Goal: Task Accomplishment & Management: Manage account settings

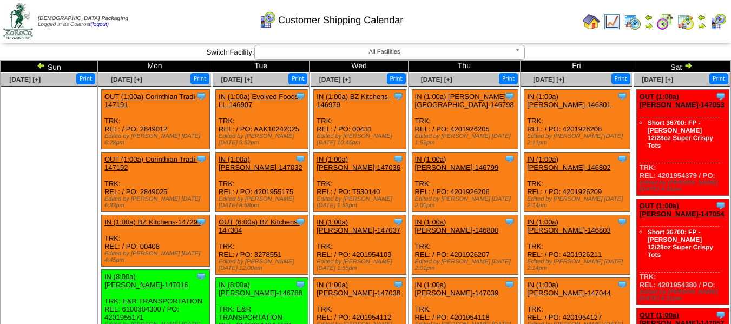
click at [684, 66] on img at bounding box center [688, 65] width 9 height 9
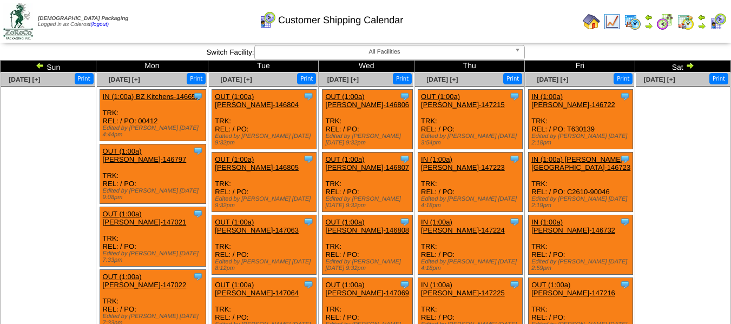
click at [686, 63] on img at bounding box center [690, 65] width 9 height 9
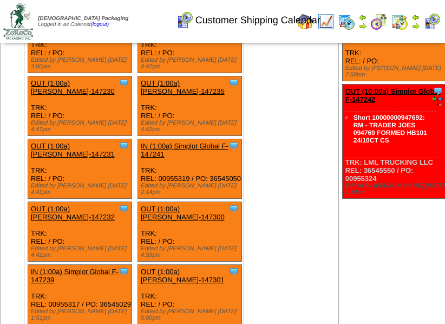
scroll to position [379, 0]
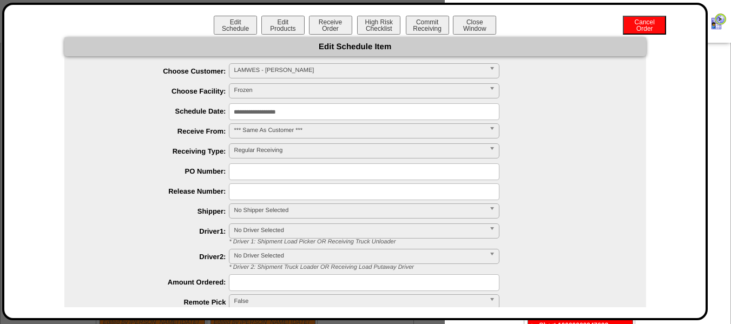
scroll to position [0, 0]
click at [643, 31] on button "Cancel Order" at bounding box center [644, 25] width 43 height 19
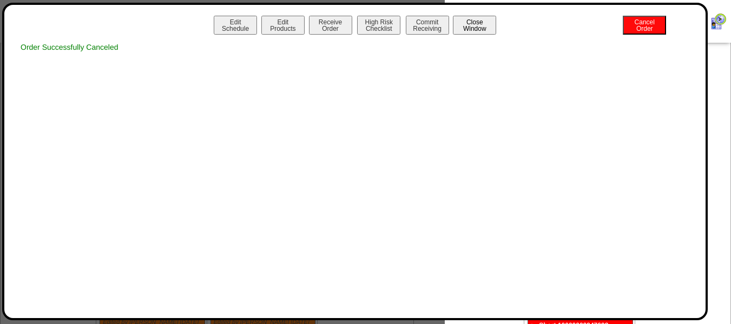
click at [469, 23] on button "Close Window" at bounding box center [474, 25] width 43 height 19
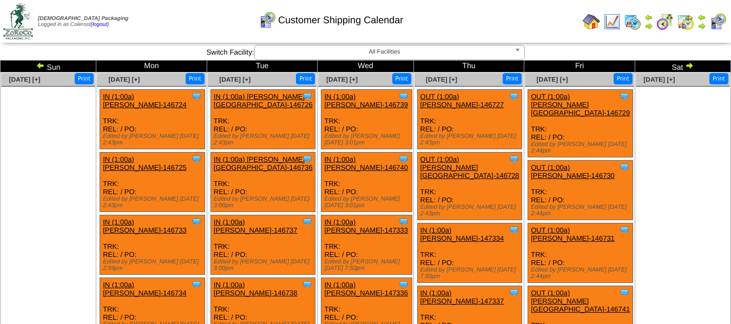
click at [687, 64] on img at bounding box center [689, 65] width 9 height 9
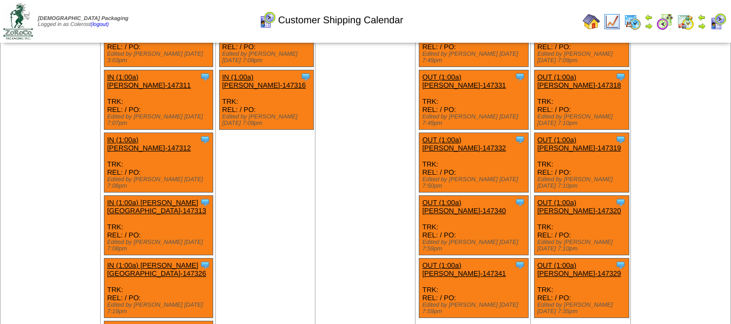
scroll to position [217, 0]
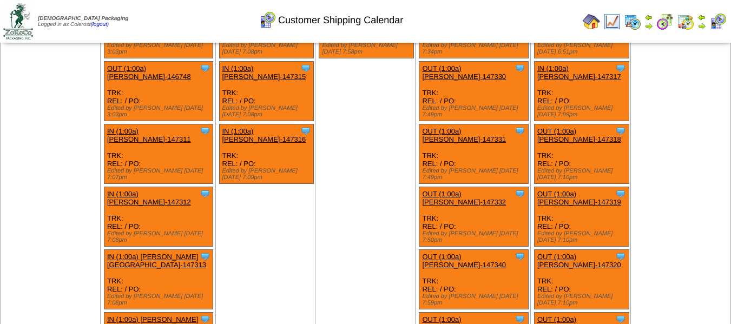
click at [169, 253] on link "IN (1:00a) Lamb-Weston-147313" at bounding box center [156, 261] width 99 height 16
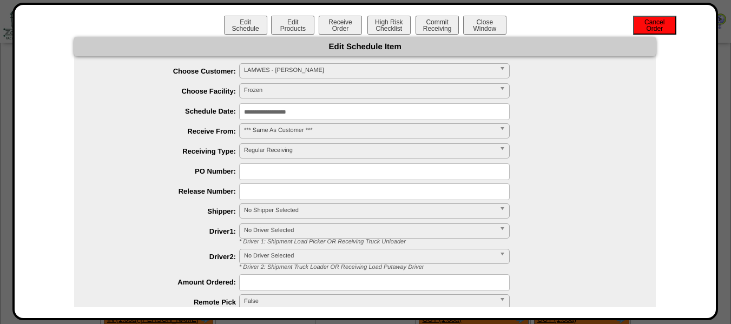
click at [647, 28] on button "Cancel Order" at bounding box center [654, 25] width 43 height 19
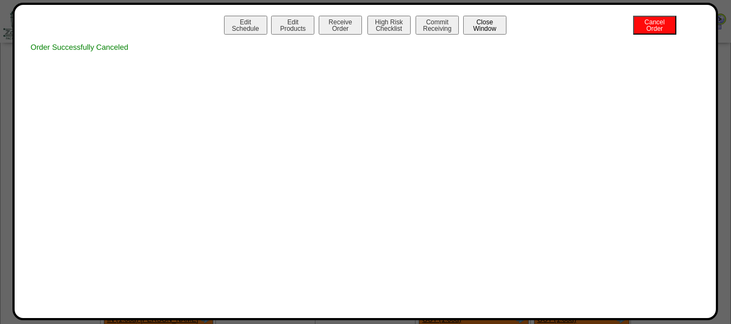
click at [485, 27] on button "Close Window" at bounding box center [484, 25] width 43 height 19
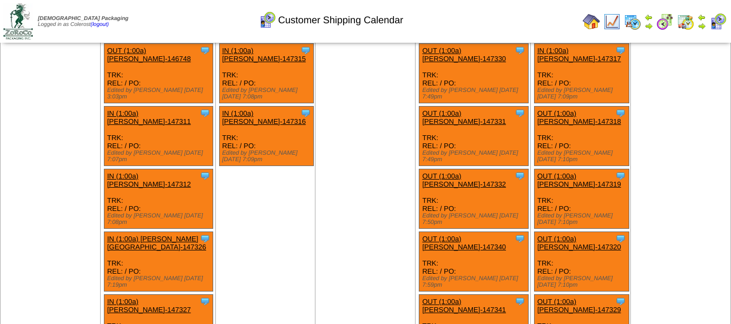
scroll to position [217, 0]
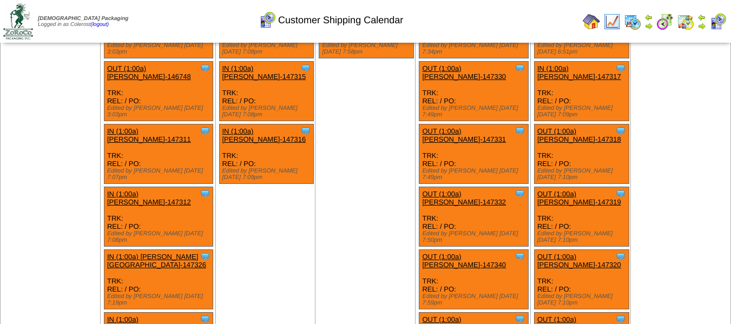
click at [152, 190] on link "IN (1:00a) [PERSON_NAME]-147312" at bounding box center [149, 198] width 84 height 16
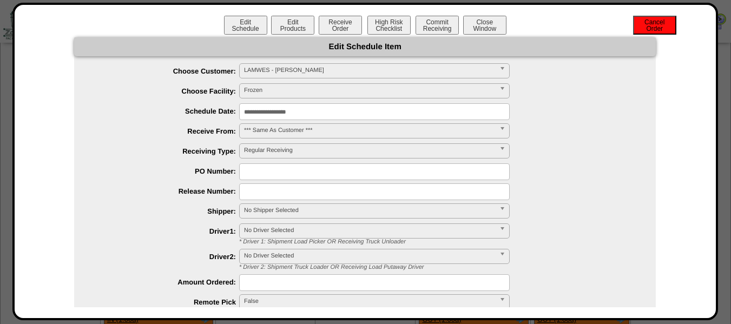
click at [647, 27] on button "Cancel Order" at bounding box center [654, 25] width 43 height 19
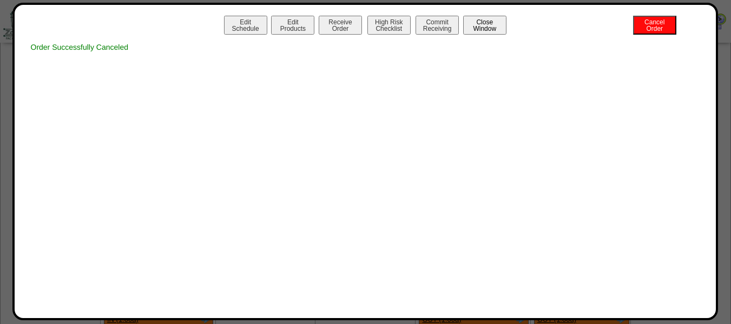
click at [475, 24] on button "Close Window" at bounding box center [484, 25] width 43 height 19
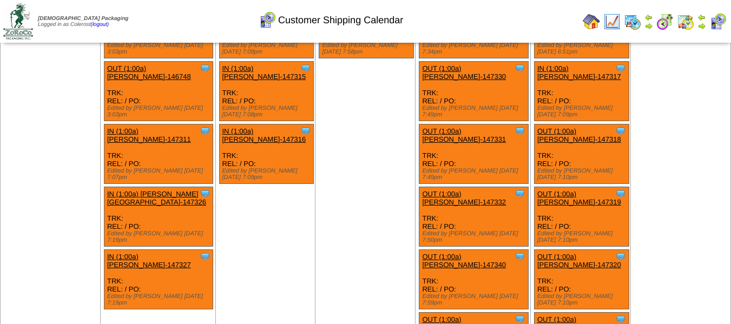
scroll to position [162, 0]
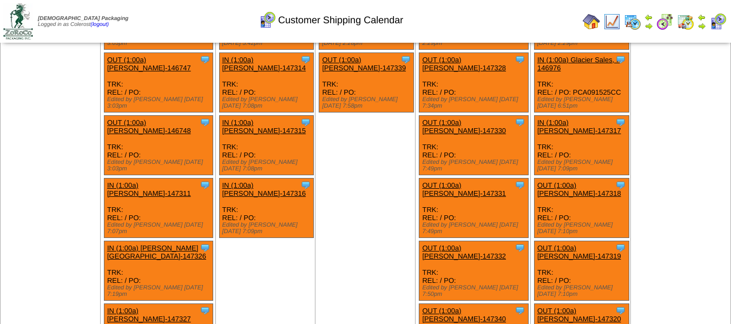
click at [150, 181] on link "IN (1:00a) [PERSON_NAME]-147311" at bounding box center [149, 189] width 84 height 16
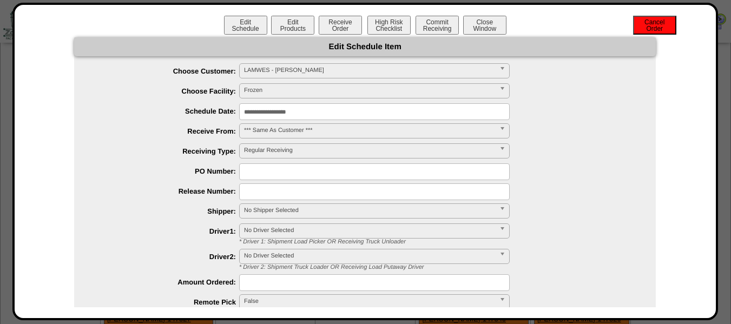
click at [658, 21] on button "Cancel Order" at bounding box center [654, 25] width 43 height 19
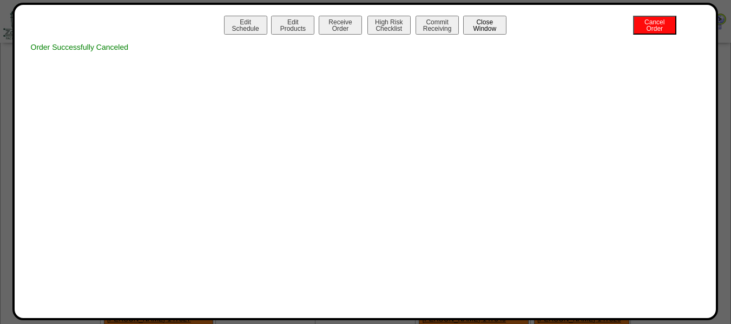
click at [490, 18] on button "Close Window" at bounding box center [484, 25] width 43 height 19
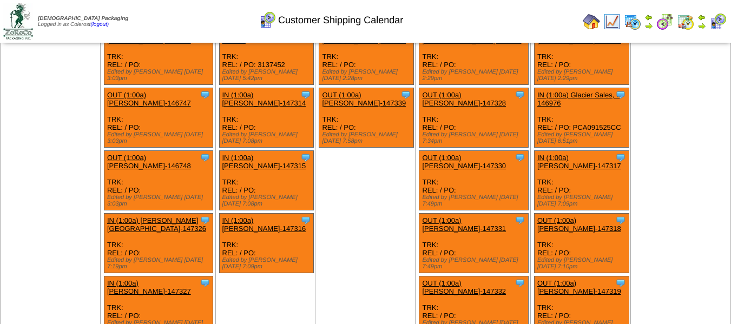
scroll to position [108, 0]
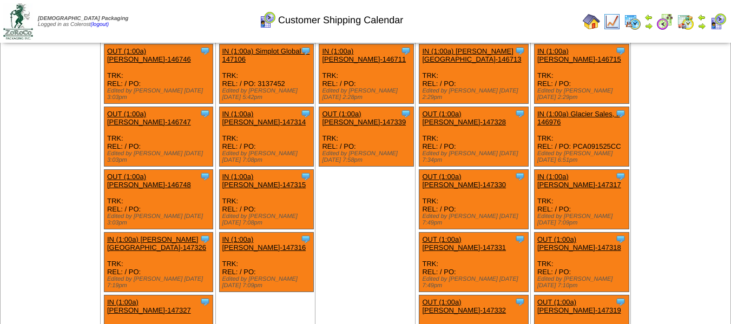
click at [257, 236] on link "IN (1:00a) Lamb-Weston-147316" at bounding box center [265, 244] width 84 height 16
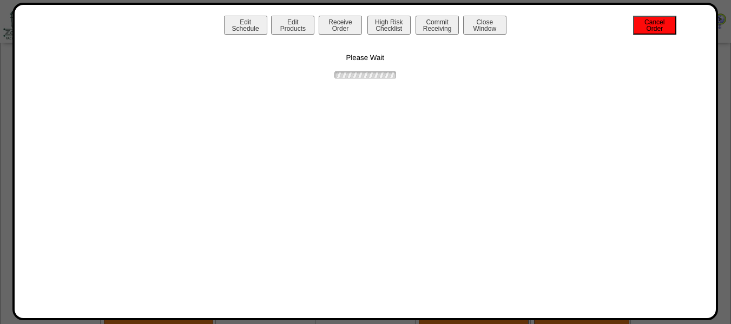
click at [651, 22] on button "Cancel Order" at bounding box center [654, 25] width 43 height 19
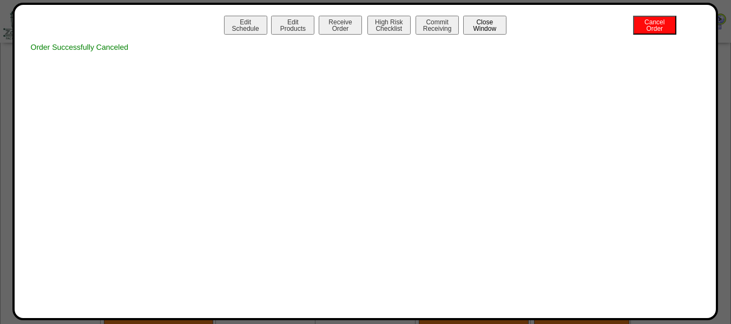
click at [489, 28] on button "Close Window" at bounding box center [484, 25] width 43 height 19
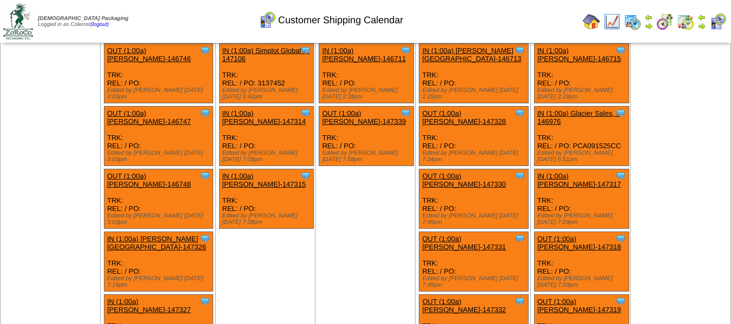
scroll to position [108, 0]
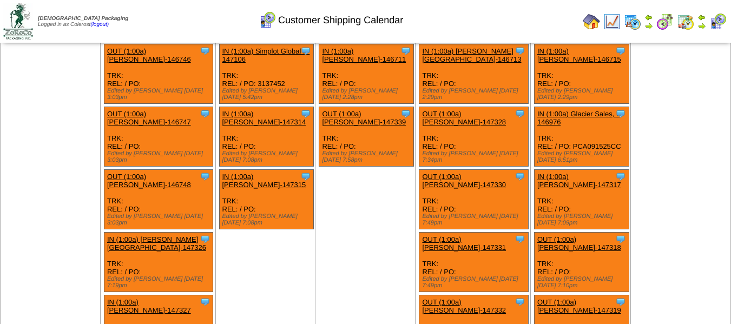
click at [251, 173] on link "IN (1:00a) [PERSON_NAME]-147315" at bounding box center [265, 181] width 84 height 16
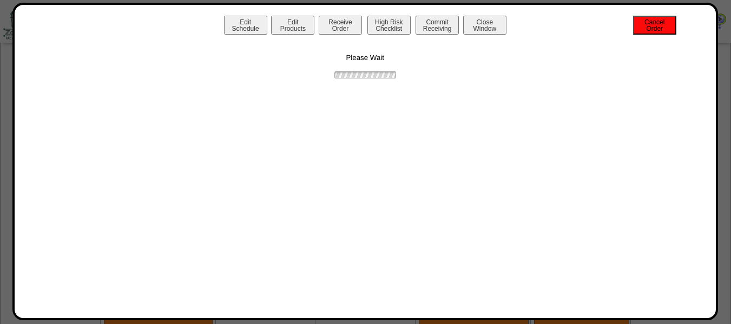
click at [651, 22] on button "Cancel Order" at bounding box center [654, 25] width 43 height 19
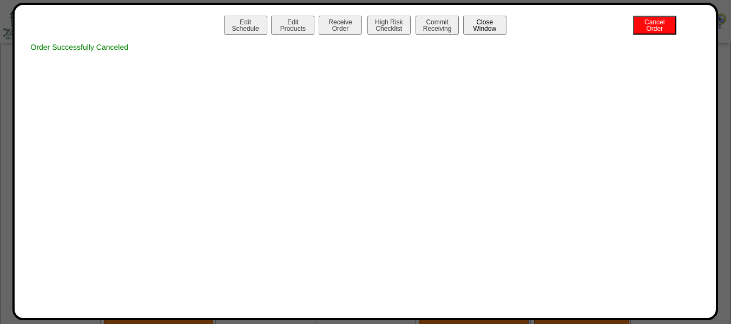
click at [467, 21] on button "Close Window" at bounding box center [484, 25] width 43 height 19
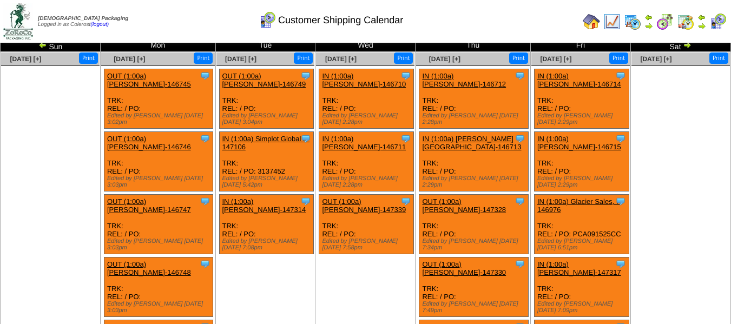
scroll to position [54, 0]
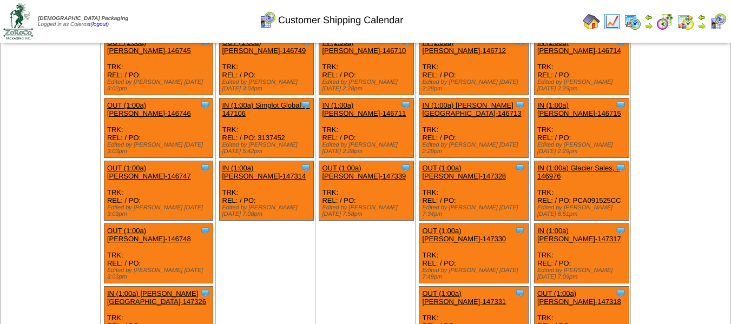
click at [256, 164] on link "IN (1:00a) [PERSON_NAME]-147314" at bounding box center [265, 172] width 84 height 16
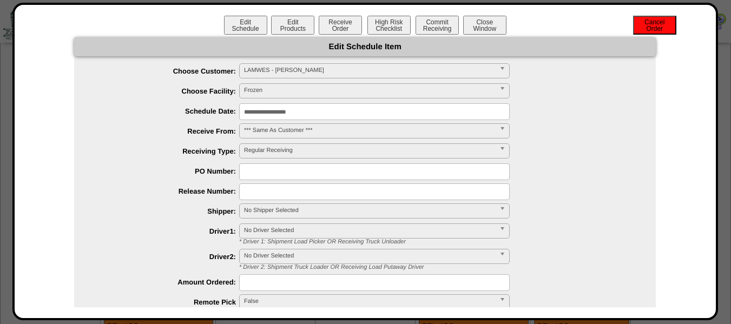
click at [648, 26] on button "Cancel Order" at bounding box center [654, 25] width 43 height 19
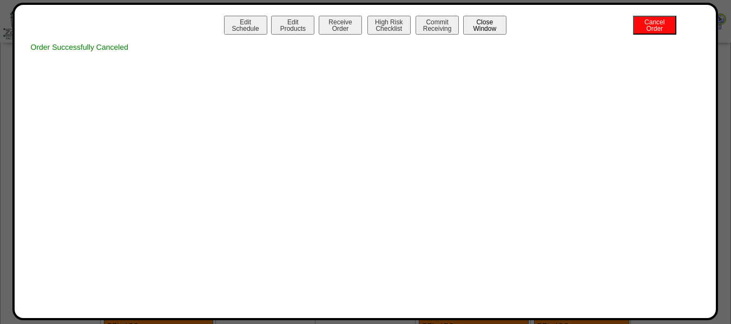
click at [482, 28] on button "Close Window" at bounding box center [484, 25] width 43 height 19
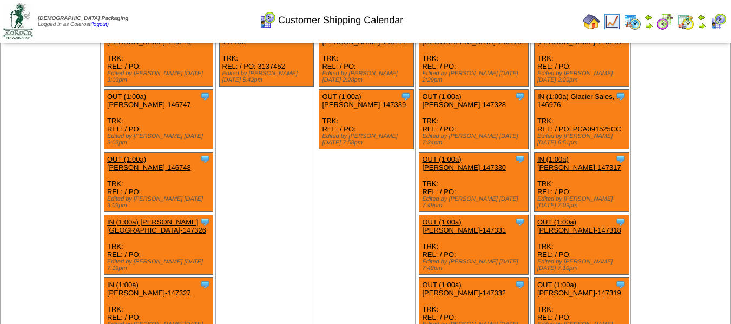
scroll to position [108, 0]
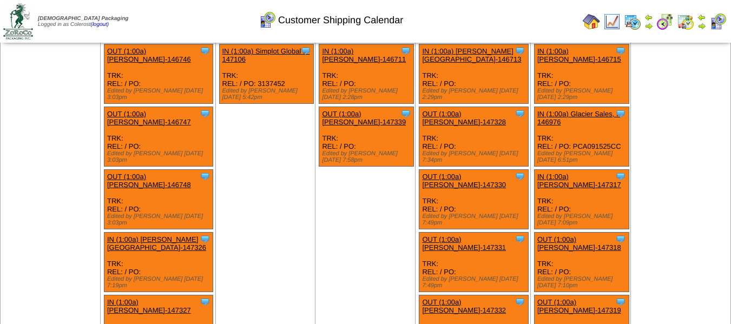
click at [583, 173] on link "IN (1:00a) [PERSON_NAME]-147317" at bounding box center [580, 181] width 84 height 16
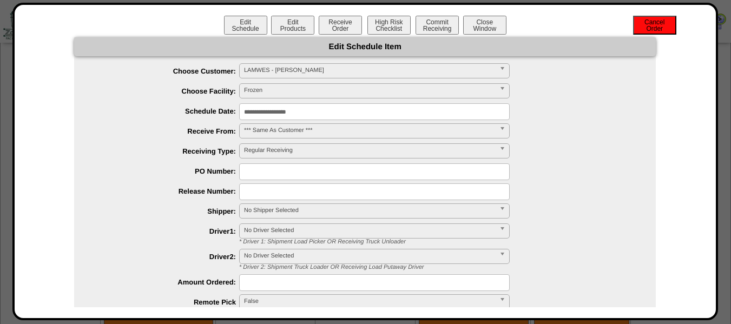
click at [646, 23] on button "Cancel Order" at bounding box center [654, 25] width 43 height 19
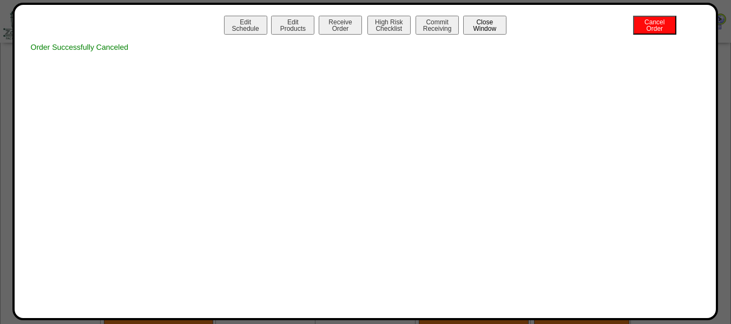
click at [474, 23] on button "Close Window" at bounding box center [484, 25] width 43 height 19
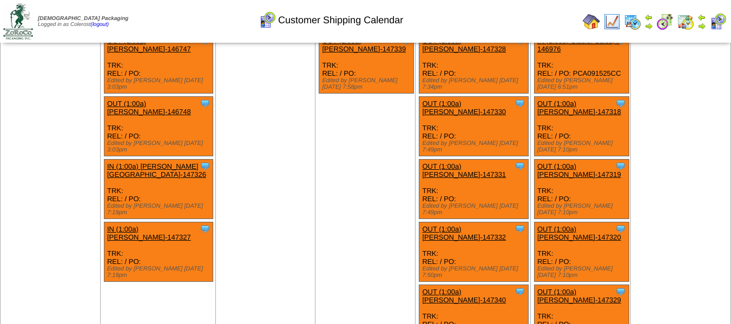
scroll to position [162, 0]
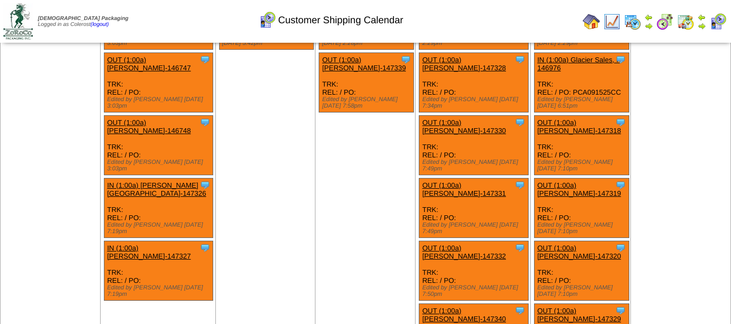
click at [567, 119] on link "OUT (1:00a) [PERSON_NAME]-147318" at bounding box center [580, 127] width 84 height 16
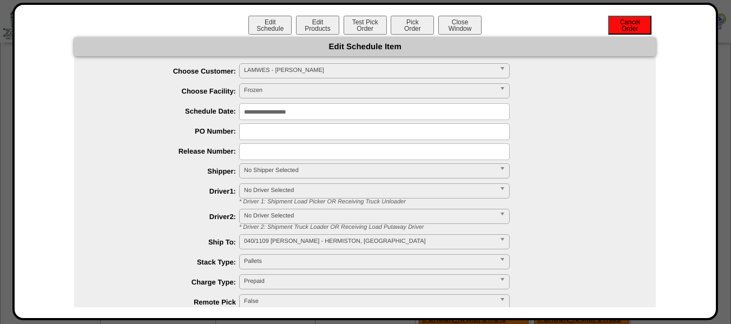
click at [626, 27] on button "Cancel Order" at bounding box center [630, 25] width 43 height 19
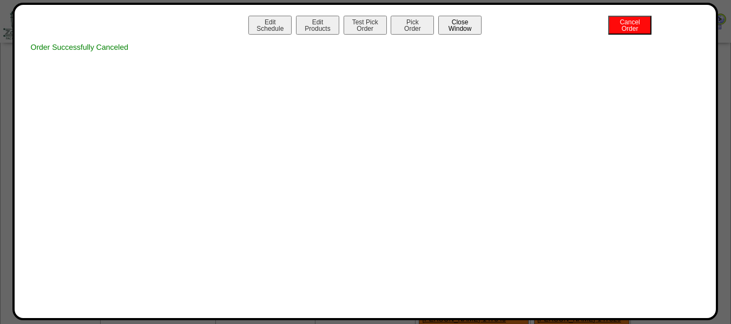
click at [466, 27] on button "Close Window" at bounding box center [460, 25] width 43 height 19
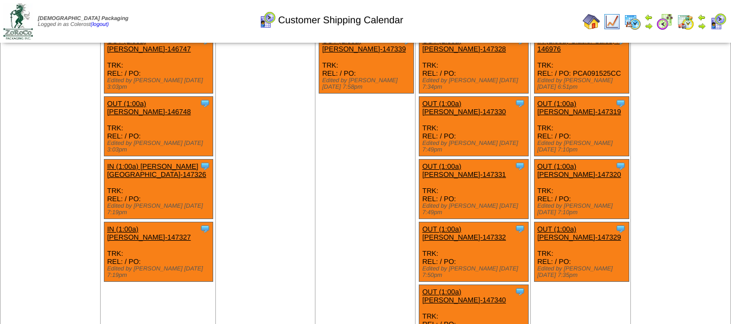
scroll to position [162, 0]
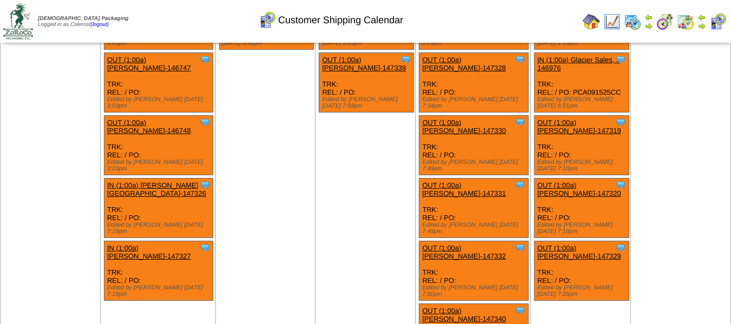
click at [579, 119] on link "OUT (1:00a) [PERSON_NAME]-147319" at bounding box center [580, 127] width 84 height 16
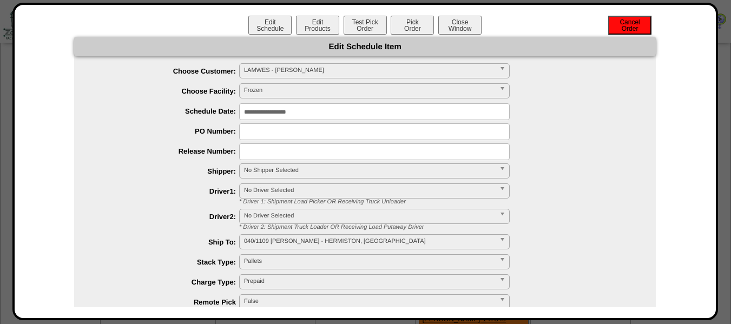
click at [629, 27] on button "Cancel Order" at bounding box center [630, 25] width 43 height 19
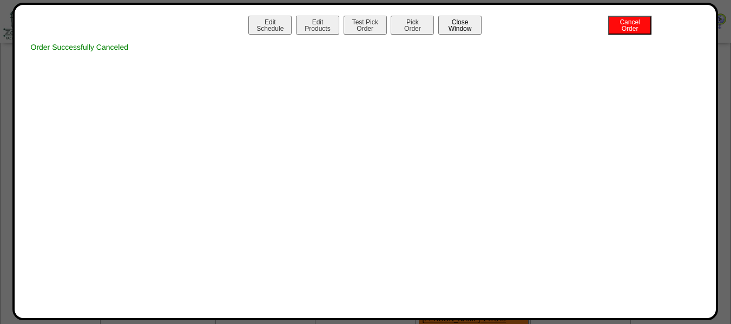
click at [461, 25] on button "Close Window" at bounding box center [460, 25] width 43 height 19
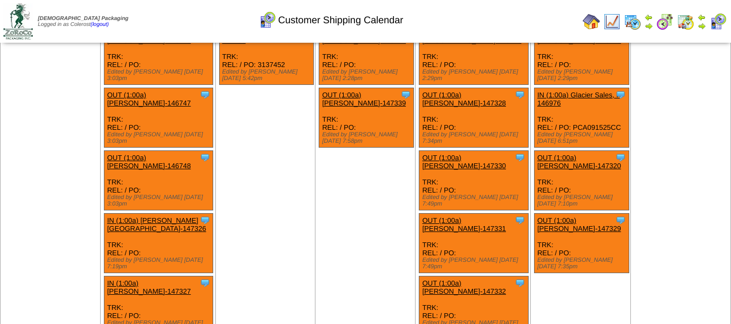
scroll to position [108, 0]
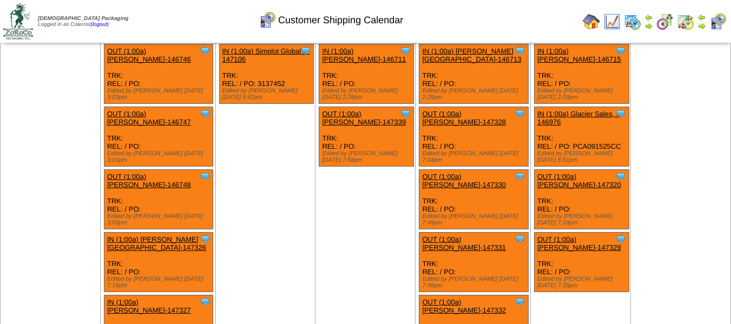
click at [561, 173] on link "OUT (1:00a) [PERSON_NAME]-147320" at bounding box center [580, 181] width 84 height 16
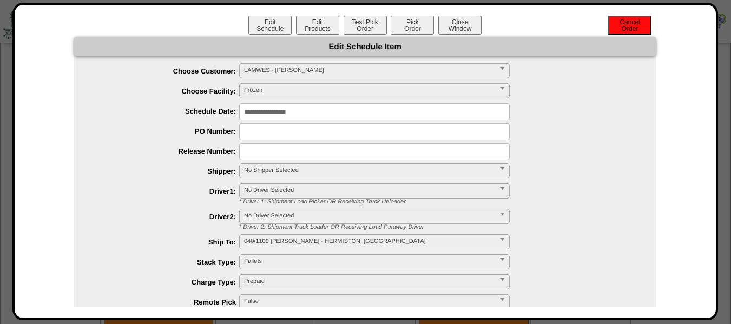
click at [633, 21] on button "Cancel Order" at bounding box center [630, 25] width 43 height 19
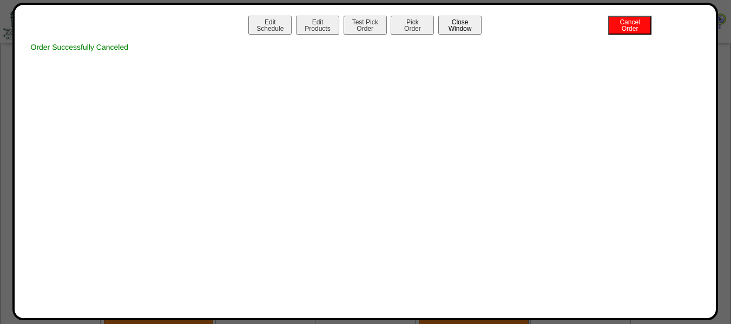
click at [450, 21] on button "Close Window" at bounding box center [460, 25] width 43 height 19
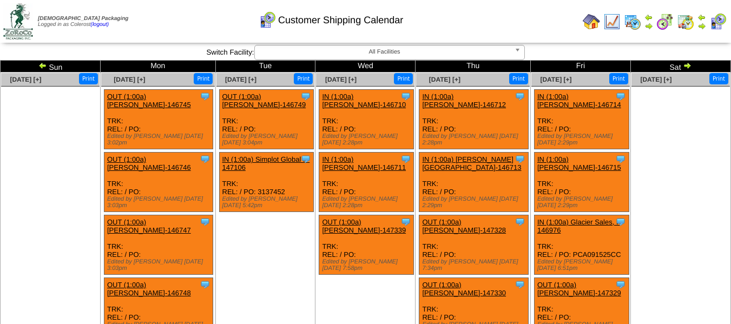
click at [687, 62] on img at bounding box center [687, 65] width 9 height 9
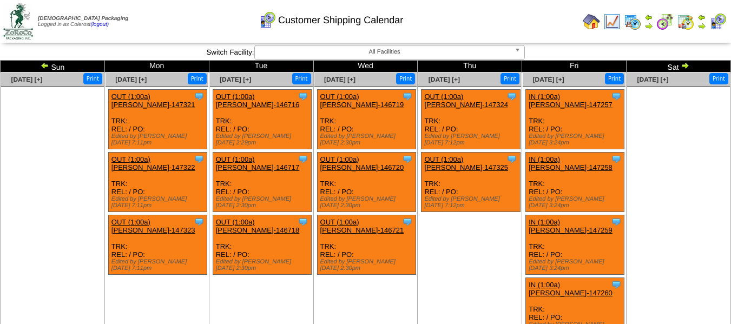
click at [134, 96] on link "OUT (1:00a) Lamb-Weston-147321" at bounding box center [154, 101] width 84 height 16
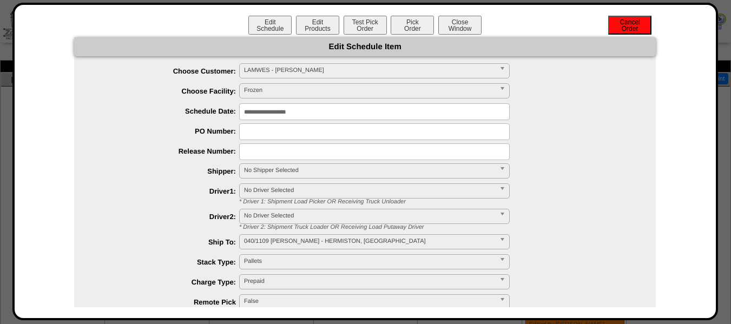
click at [635, 28] on button "Cancel Order" at bounding box center [630, 25] width 43 height 19
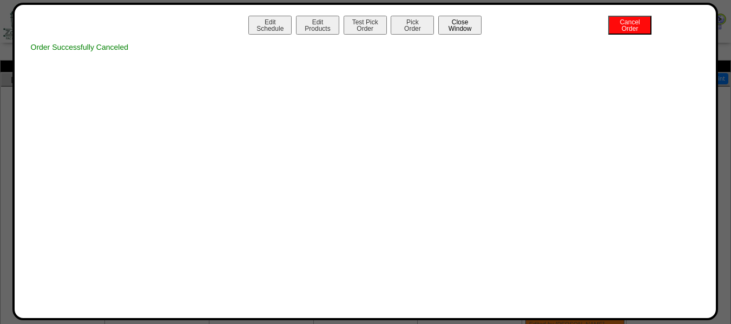
click at [476, 30] on button "Close Window" at bounding box center [460, 25] width 43 height 19
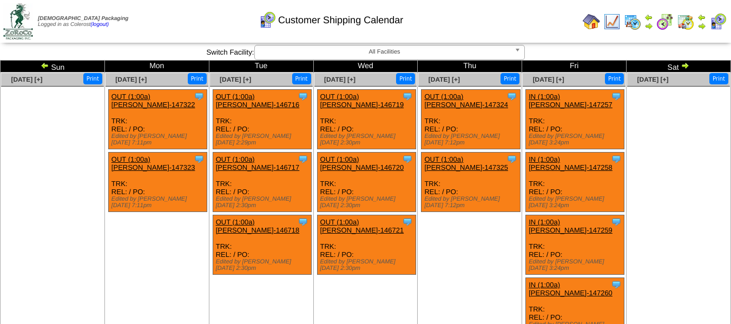
click at [119, 96] on link "OUT (1:00a) [PERSON_NAME]-147322" at bounding box center [154, 101] width 84 height 16
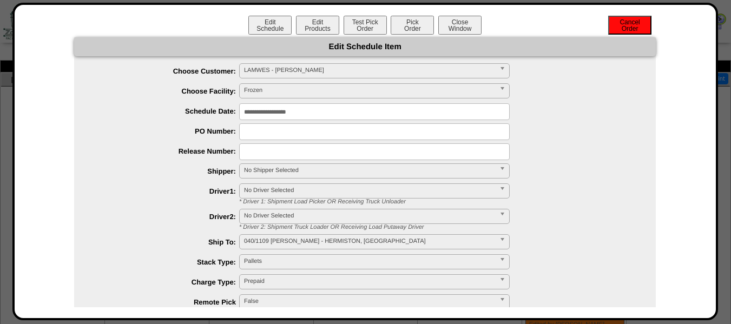
click at [617, 21] on button "Cancel Order" at bounding box center [630, 25] width 43 height 19
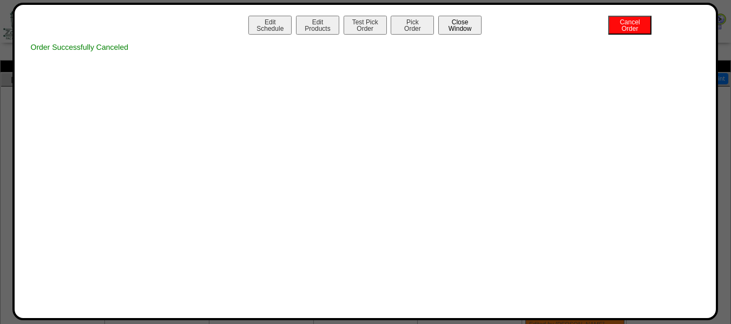
click at [446, 30] on button "Close Window" at bounding box center [460, 25] width 43 height 19
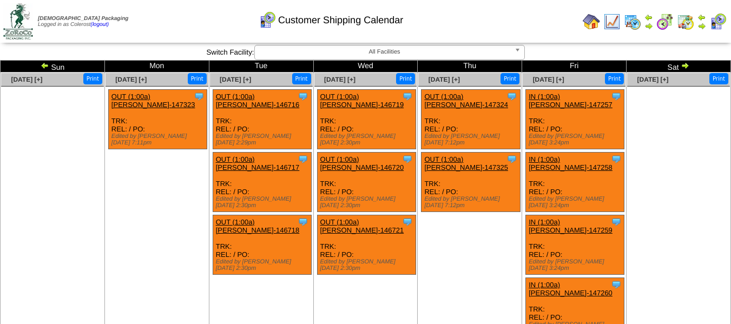
click at [138, 94] on link "OUT (1:00a) [PERSON_NAME]-147323" at bounding box center [154, 101] width 84 height 16
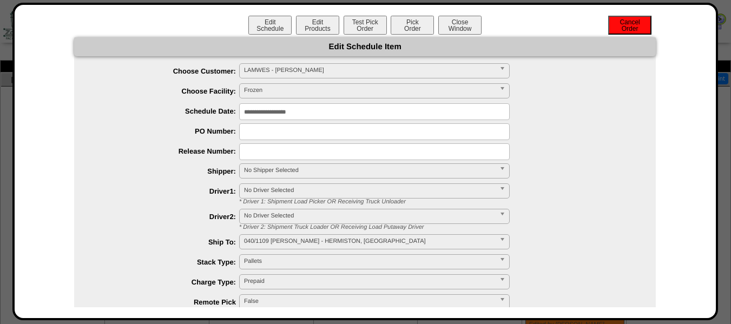
click at [616, 22] on button "Cancel Order" at bounding box center [630, 25] width 43 height 19
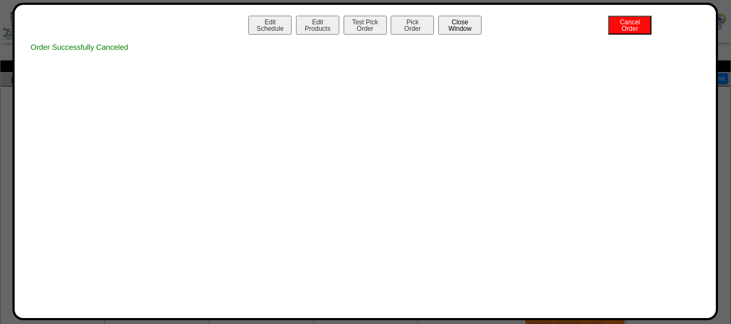
click at [471, 26] on button "Close Window" at bounding box center [460, 25] width 43 height 19
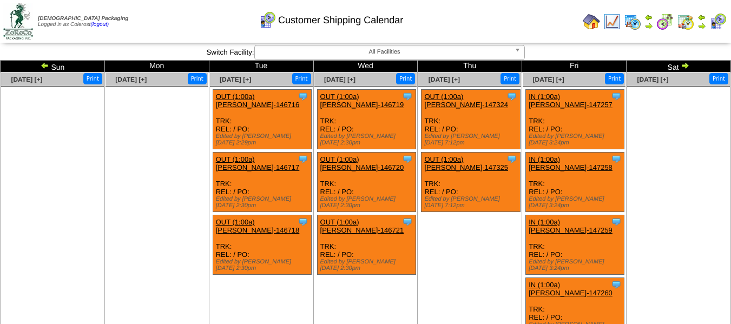
click at [500, 155] on link "OUT (1:00a) [PERSON_NAME]-147325" at bounding box center [466, 163] width 84 height 16
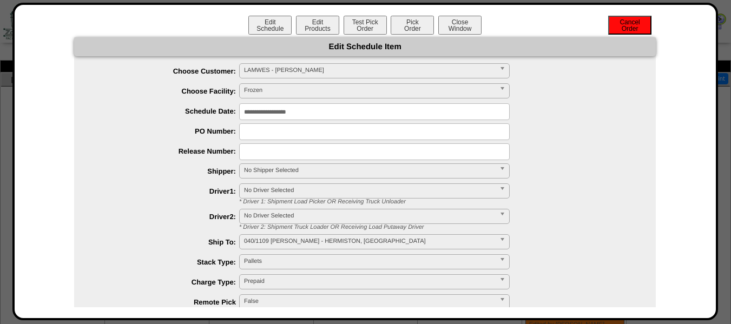
click at [626, 24] on button "Cancel Order" at bounding box center [630, 25] width 43 height 19
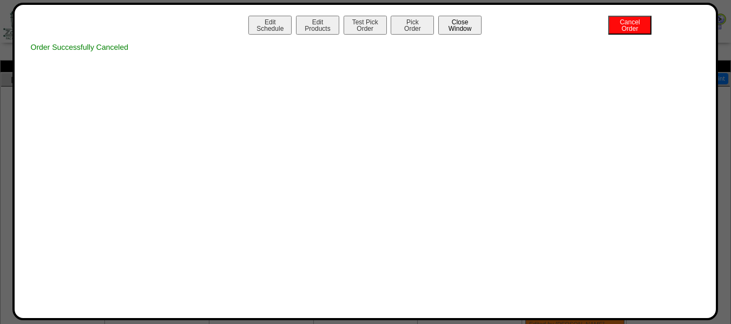
click at [450, 24] on button "Close Window" at bounding box center [460, 25] width 43 height 19
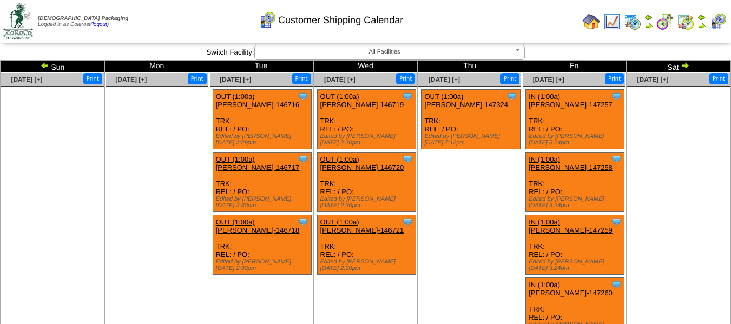
click at [481, 97] on link "OUT (1:00a) Lamb-Weston-147324" at bounding box center [466, 101] width 84 height 16
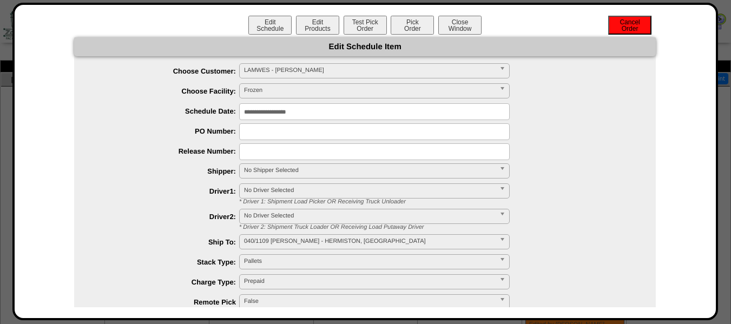
click at [635, 26] on button "Cancel Order" at bounding box center [630, 25] width 43 height 19
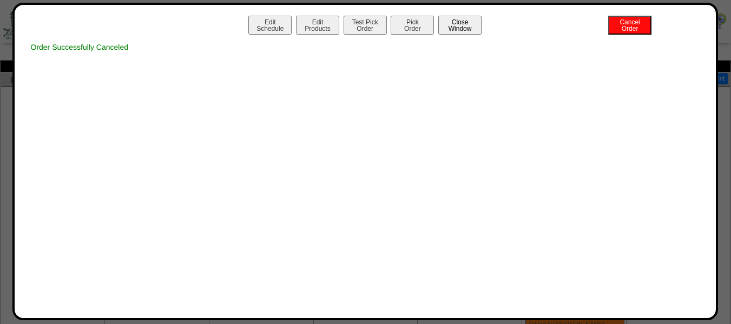
click at [475, 22] on button "Close Window" at bounding box center [460, 25] width 43 height 19
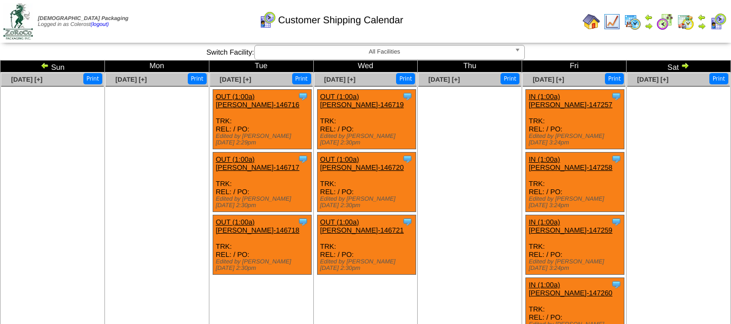
click at [46, 64] on img at bounding box center [45, 65] width 9 height 9
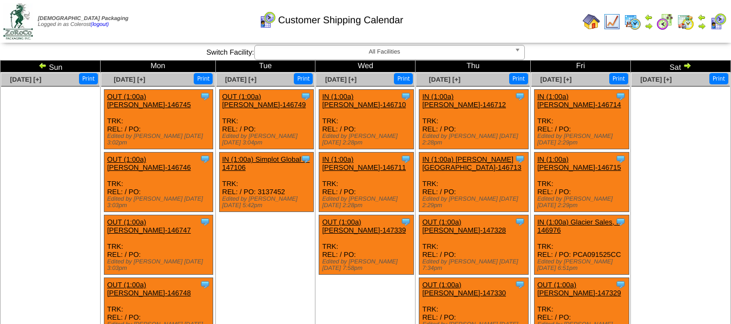
click at [686, 68] on img at bounding box center [687, 65] width 9 height 9
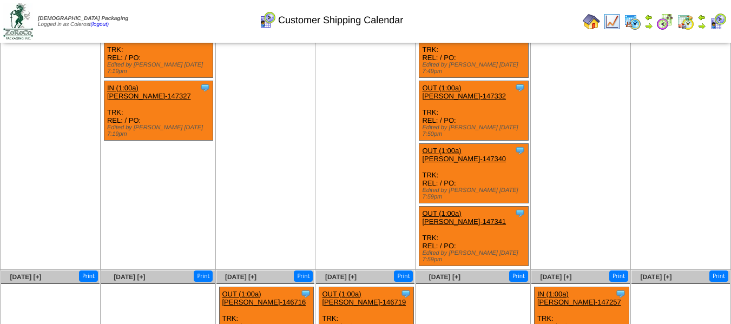
scroll to position [379, 0]
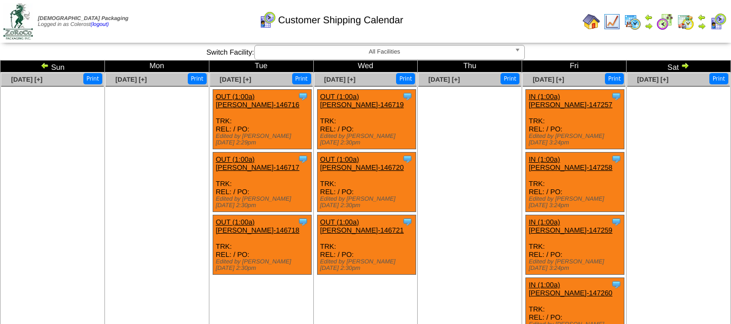
click at [48, 66] on img at bounding box center [45, 65] width 9 height 9
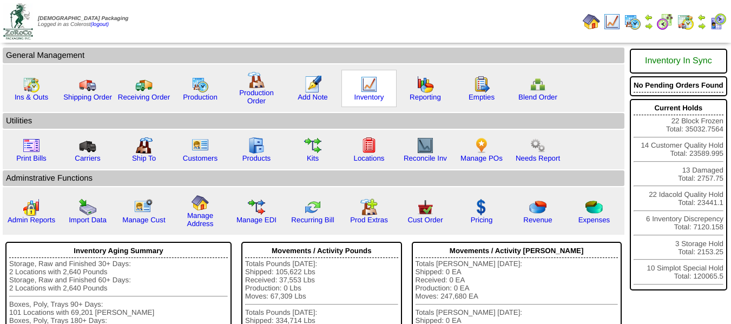
click at [369, 87] on img at bounding box center [369, 84] width 17 height 17
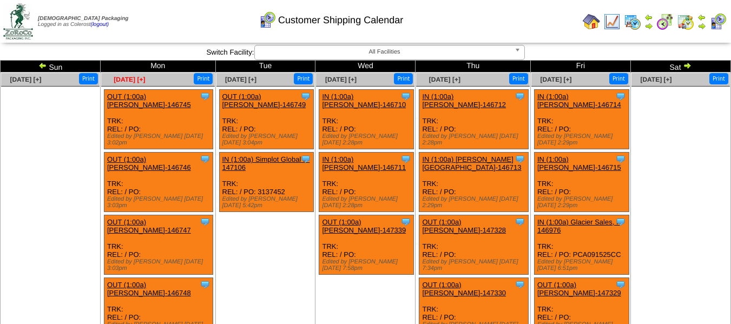
click at [137, 81] on span "[DATE] [+]" at bounding box center [129, 80] width 31 height 8
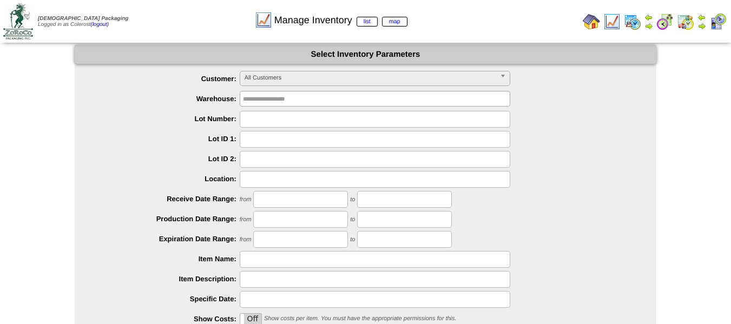
click at [316, 77] on span "All Customers" at bounding box center [370, 77] width 251 height 13
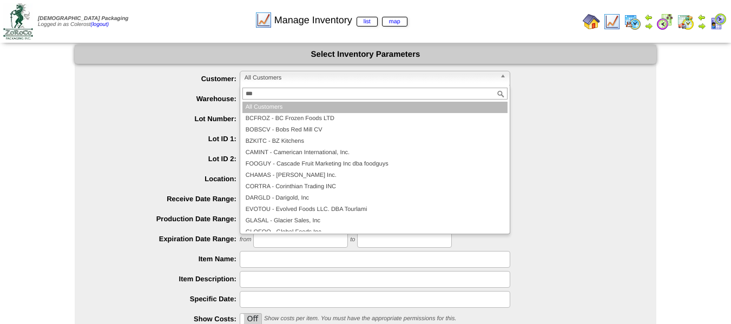
type input "****"
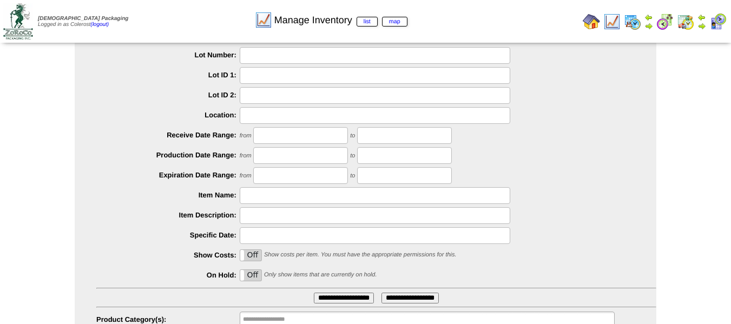
scroll to position [127, 0]
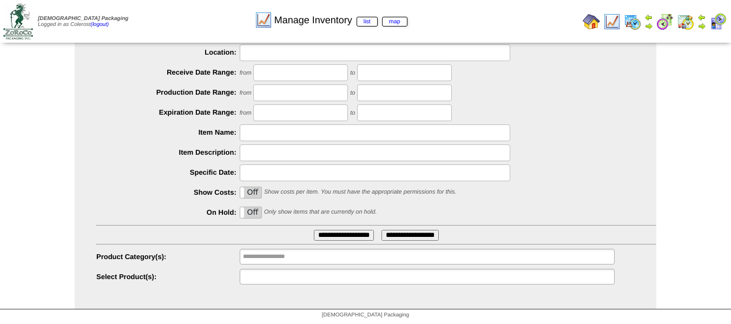
click at [322, 269] on ul at bounding box center [427, 277] width 375 height 16
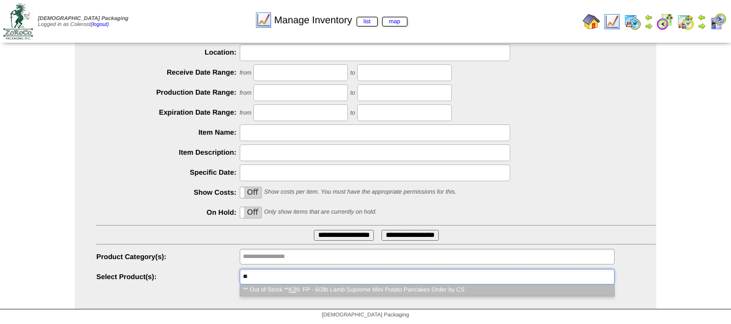
type input "*"
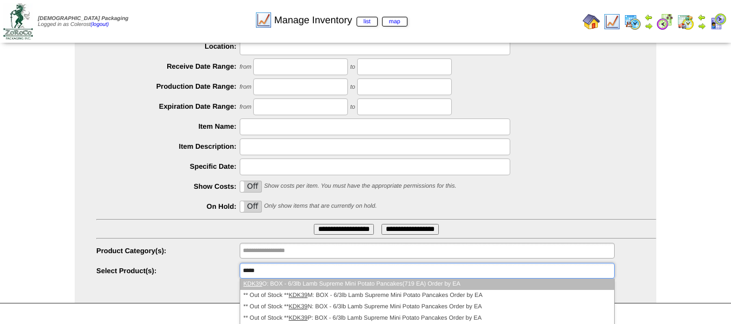
scroll to position [134, 0]
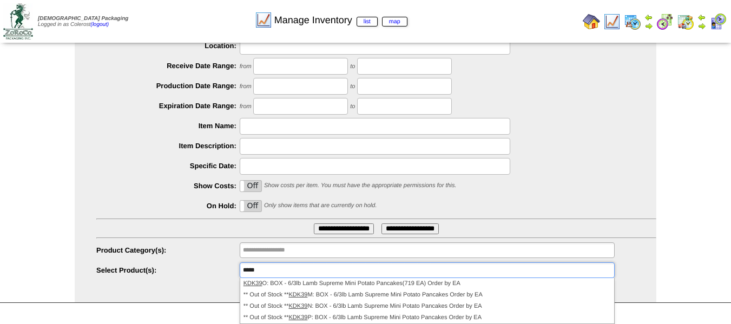
type input "**********"
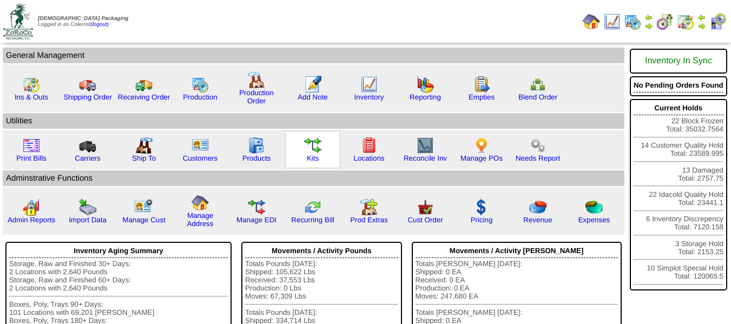
click at [309, 153] on img at bounding box center [312, 145] width 17 height 17
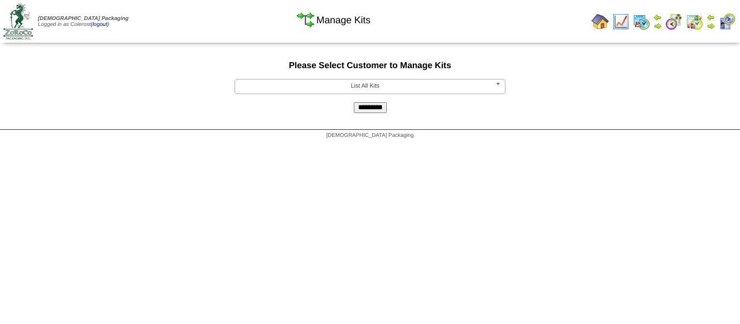
click at [367, 93] on link "List All Kits" at bounding box center [369, 86] width 271 height 15
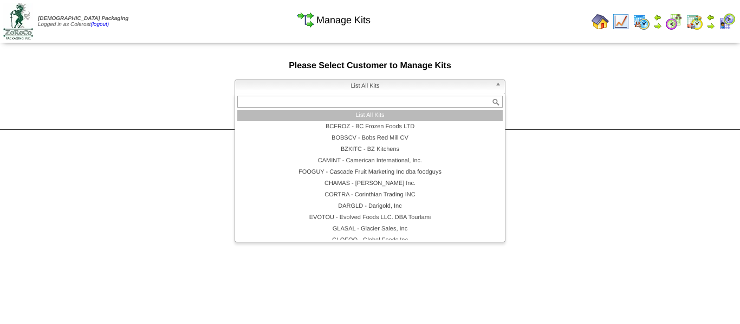
scroll to position [97, 0]
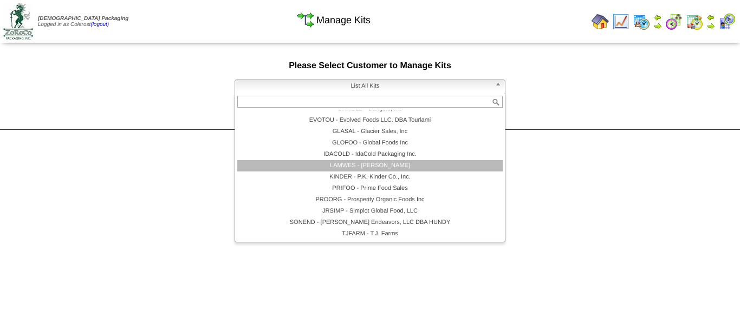
click at [337, 169] on li "LAMWES - Lamb-Weston" at bounding box center [369, 165] width 265 height 11
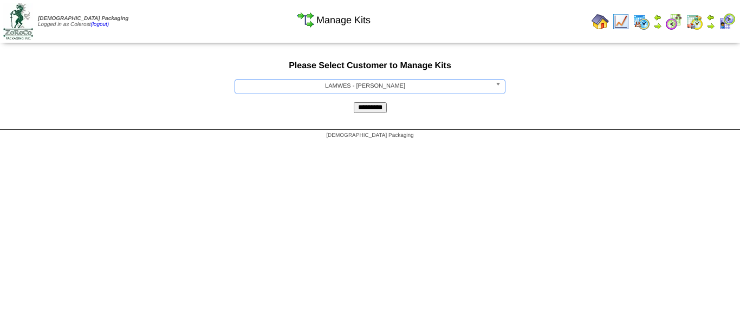
click at [380, 110] on input "*********" at bounding box center [370, 107] width 33 height 11
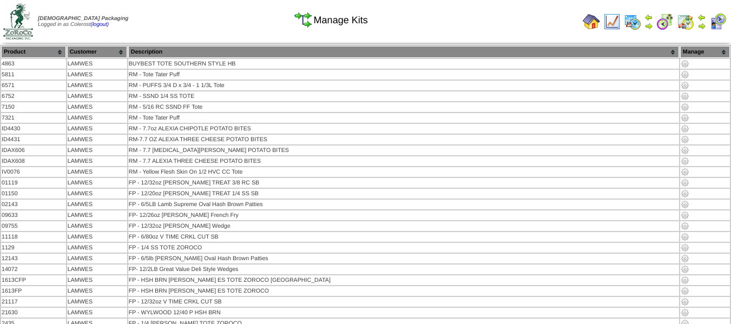
scroll to position [3562, 0]
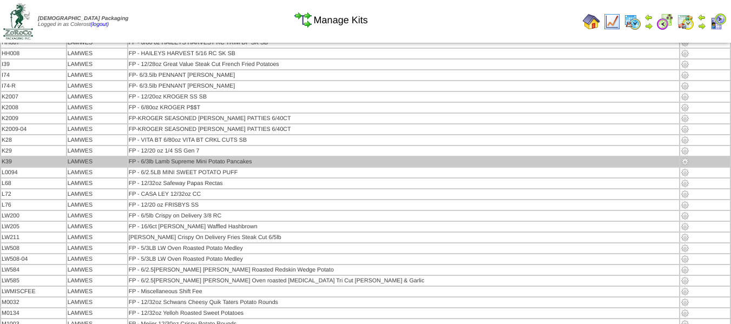
click at [681, 162] on img at bounding box center [685, 162] width 9 height 9
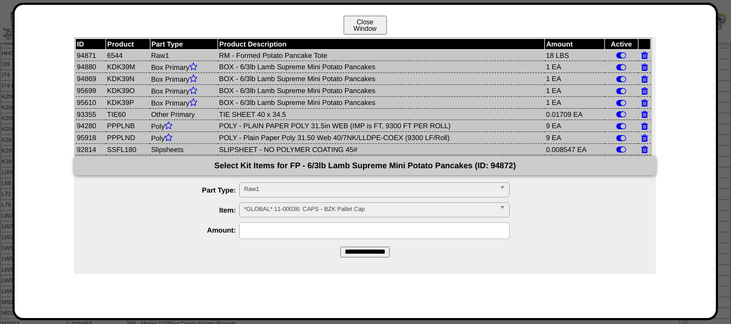
click at [365, 17] on button "Close Window" at bounding box center [365, 25] width 43 height 19
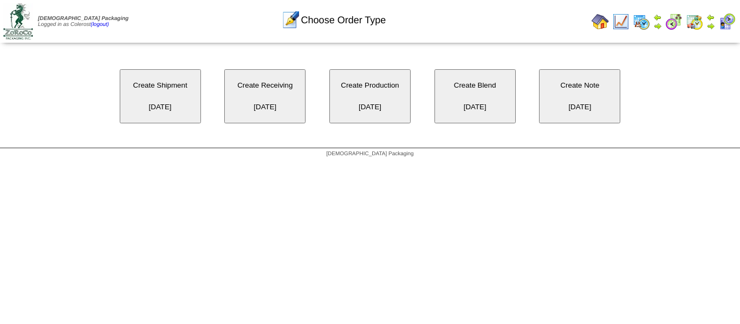
click at [271, 101] on button "Create Receiving [DATE]" at bounding box center [264, 96] width 81 height 54
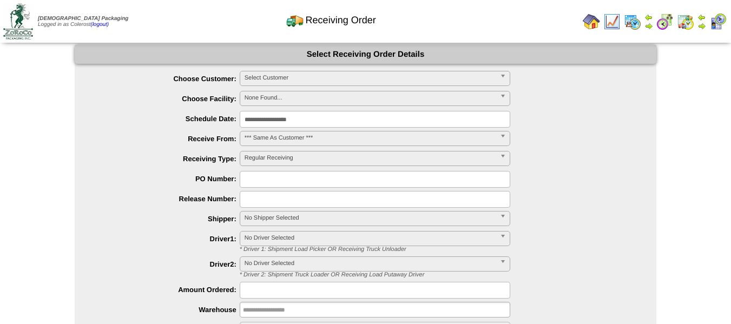
click at [343, 71] on span "Select Customer" at bounding box center [370, 77] width 251 height 13
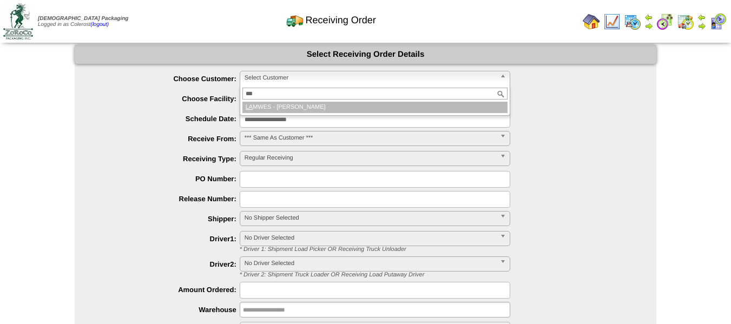
type input "****"
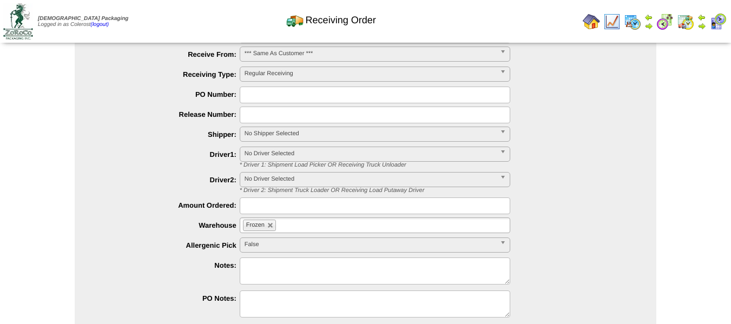
scroll to position [139, 0]
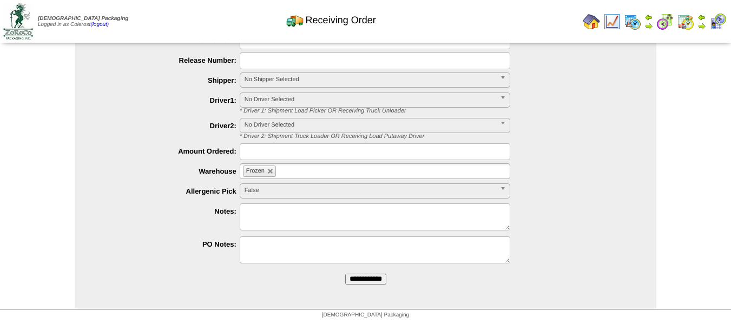
click at [374, 277] on input "**********" at bounding box center [365, 279] width 41 height 11
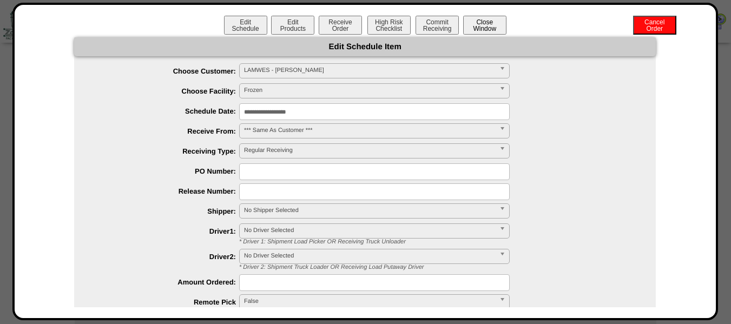
click at [492, 23] on button "Close Window" at bounding box center [484, 25] width 43 height 19
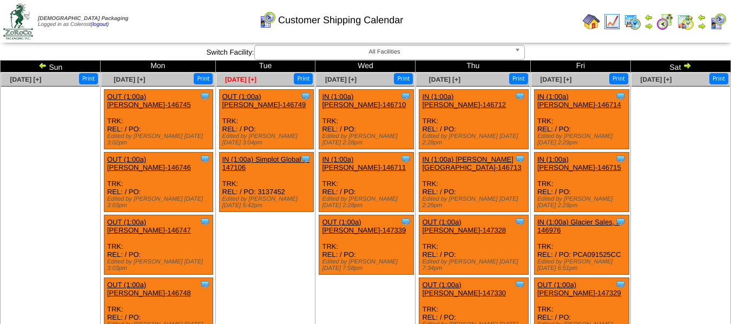
click at [238, 80] on span "[DATE] [+]" at bounding box center [240, 80] width 31 height 8
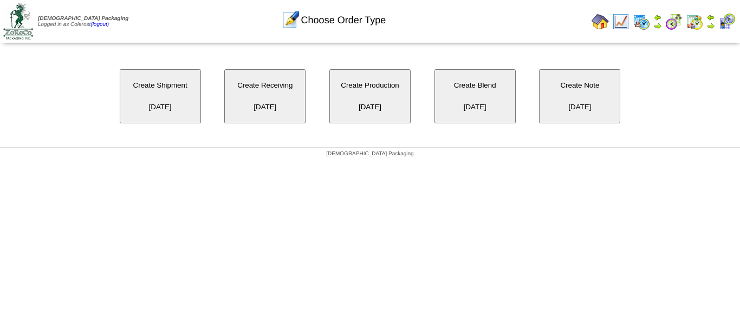
click at [256, 82] on button "Create Receiving 10/21/2025" at bounding box center [264, 96] width 81 height 54
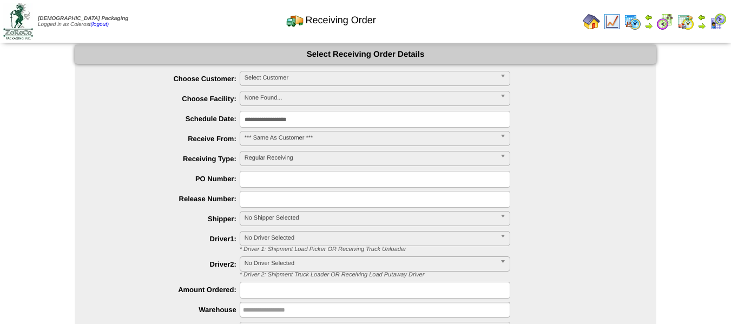
click at [329, 81] on span "Select Customer" at bounding box center [370, 77] width 251 height 13
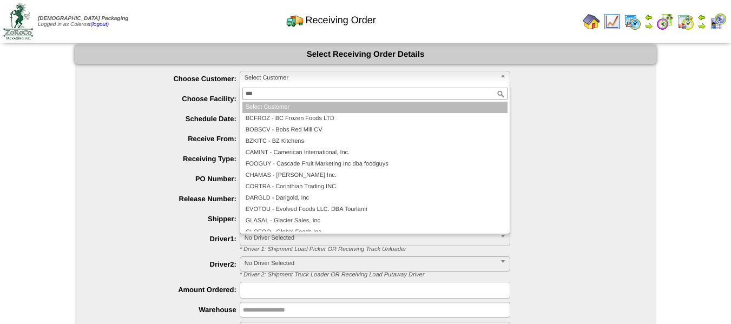
type input "****"
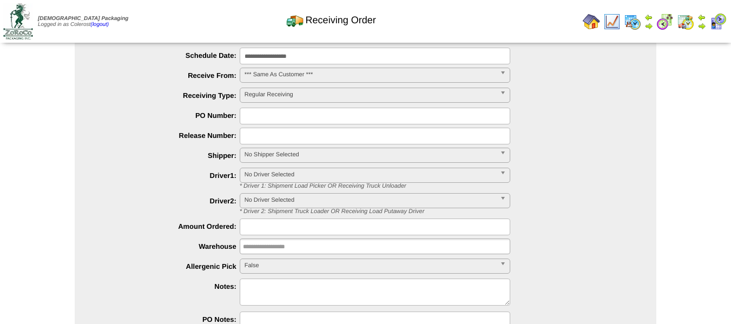
scroll to position [139, 0]
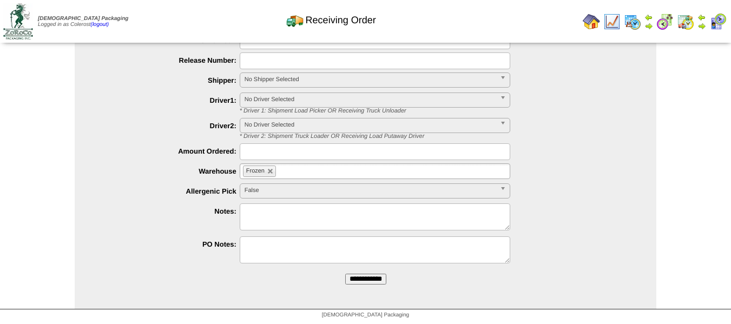
drag, startPoint x: 361, startPoint y: 276, endPoint x: 415, endPoint y: 61, distance: 222.2
click at [362, 276] on input "**********" at bounding box center [365, 279] width 41 height 11
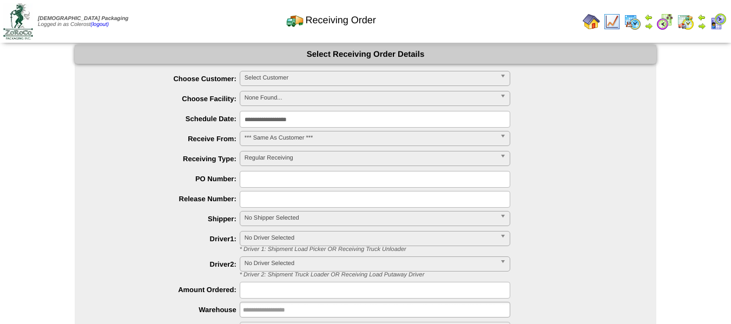
click at [315, 78] on span "Select Customer" at bounding box center [370, 77] width 251 height 13
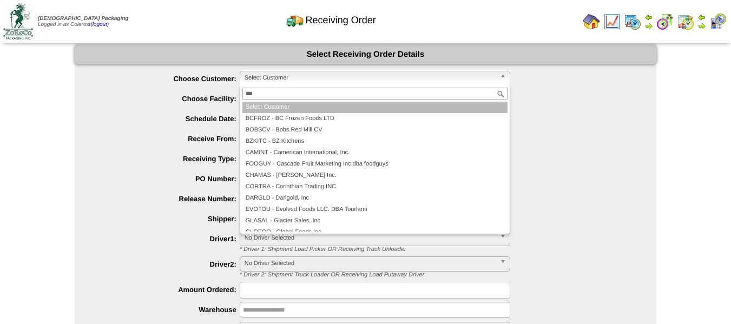
type input "****"
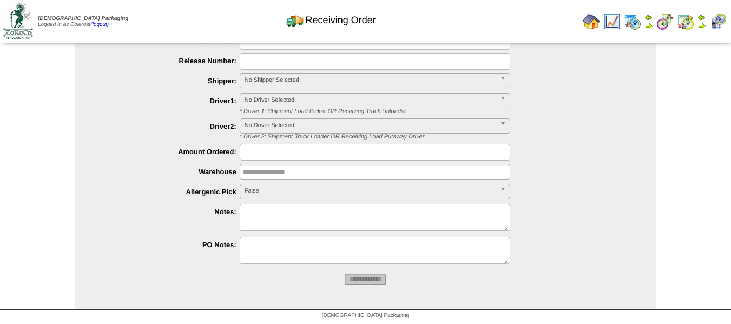
scroll to position [139, 0]
click at [361, 282] on input "**********" at bounding box center [365, 279] width 41 height 11
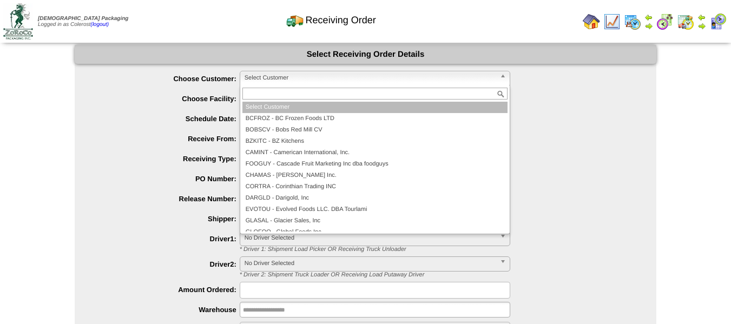
click at [322, 79] on span "Select Customer" at bounding box center [370, 77] width 251 height 13
type input "****"
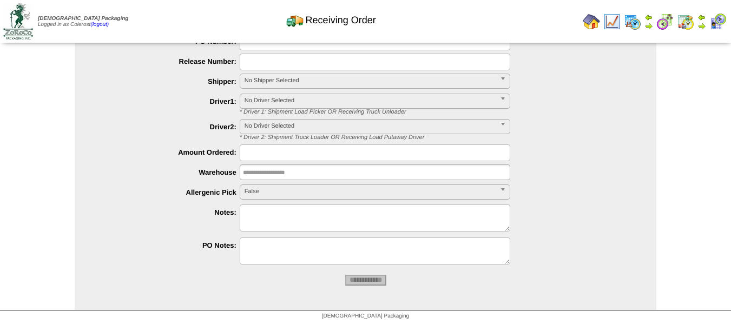
scroll to position [139, 0]
drag, startPoint x: 370, startPoint y: 284, endPoint x: 411, endPoint y: 63, distance: 225.1
click at [371, 284] on input "**********" at bounding box center [365, 279] width 41 height 11
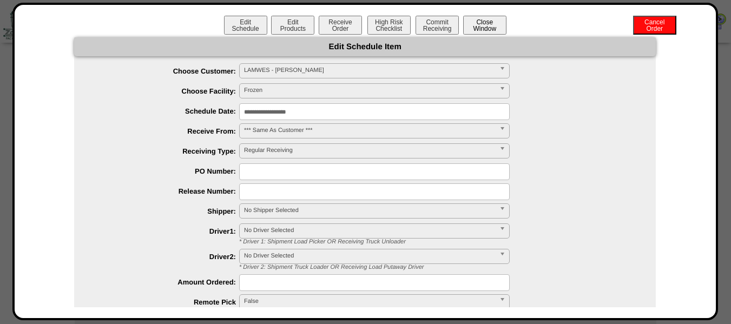
click at [490, 24] on button "Close Window" at bounding box center [484, 25] width 43 height 19
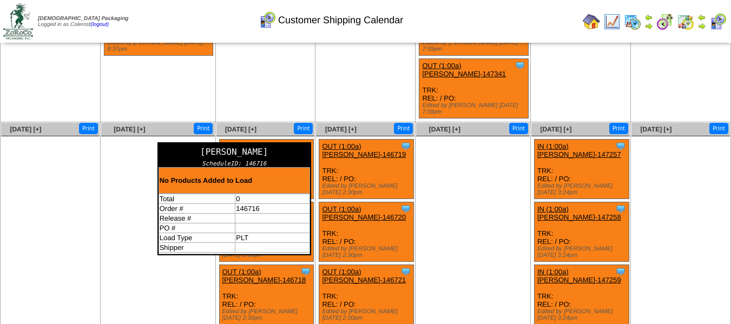
scroll to position [487, 0]
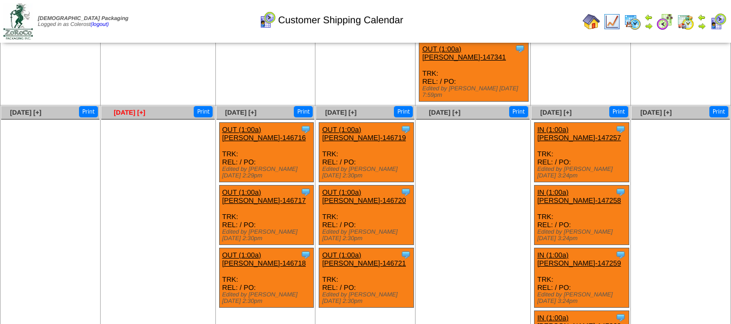
click at [130, 109] on span "[DATE] [+]" at bounding box center [129, 113] width 31 height 8
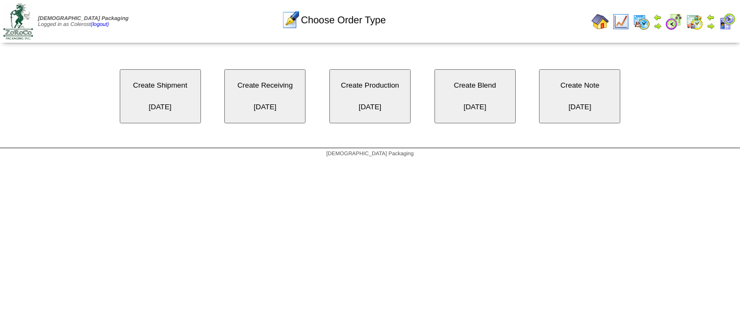
click at [175, 98] on button "Create Shipment [DATE]" at bounding box center [160, 96] width 81 height 54
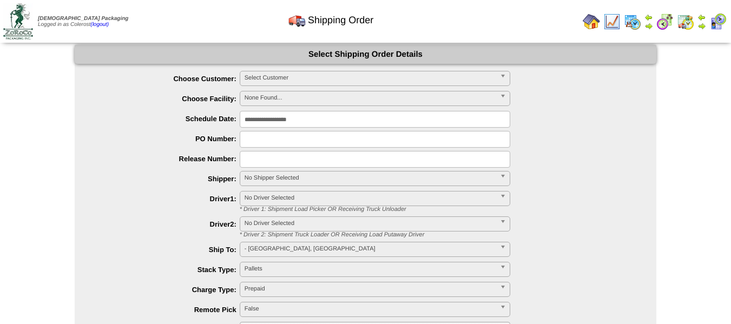
click at [291, 78] on span "Select Customer" at bounding box center [370, 77] width 251 height 13
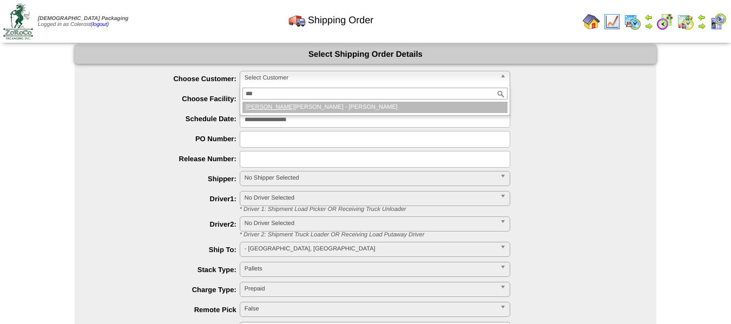
type input "****"
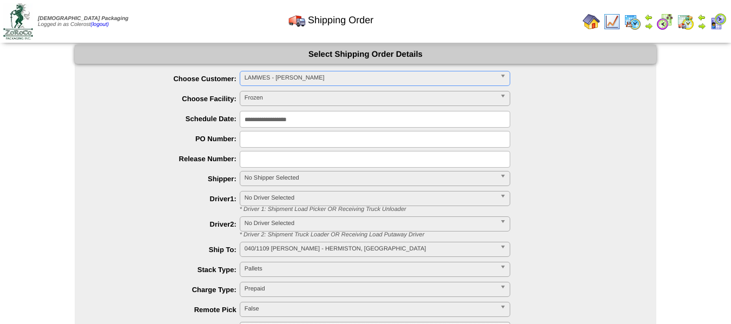
scroll to position [159, 0]
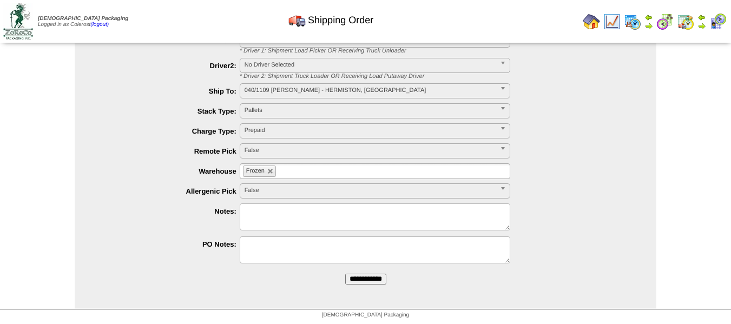
click at [352, 276] on input "**********" at bounding box center [365, 279] width 41 height 11
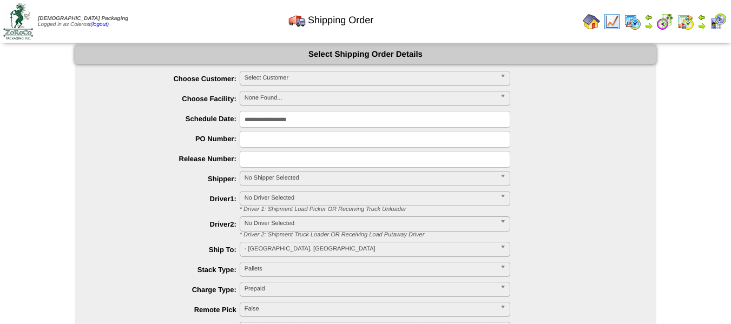
click at [305, 77] on span "Select Customer" at bounding box center [370, 77] width 251 height 13
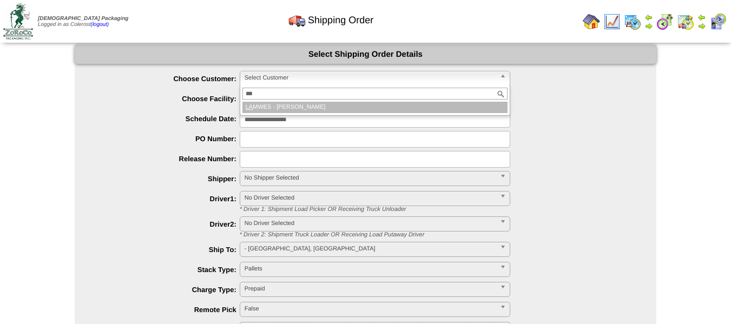
type input "****"
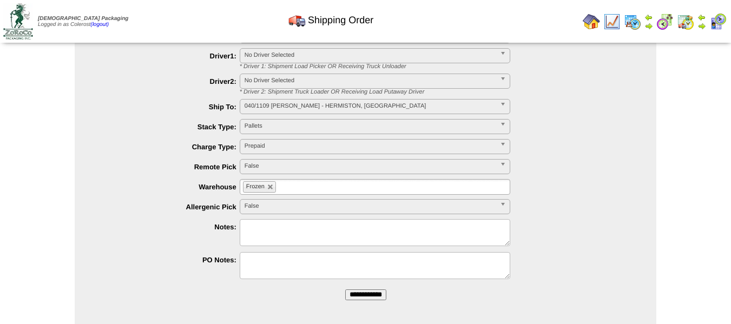
scroll to position [159, 0]
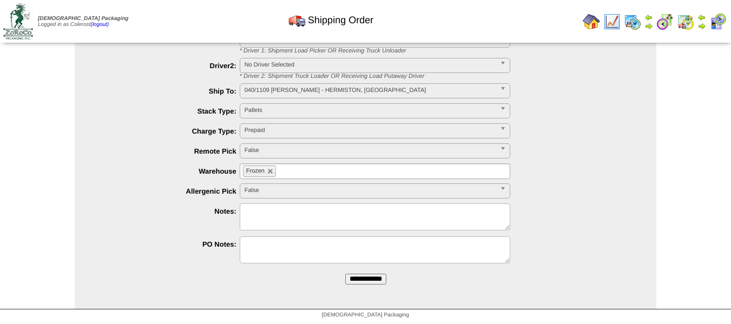
drag, startPoint x: 354, startPoint y: 278, endPoint x: 405, endPoint y: 59, distance: 225.3
click at [354, 278] on input "**********" at bounding box center [365, 279] width 41 height 11
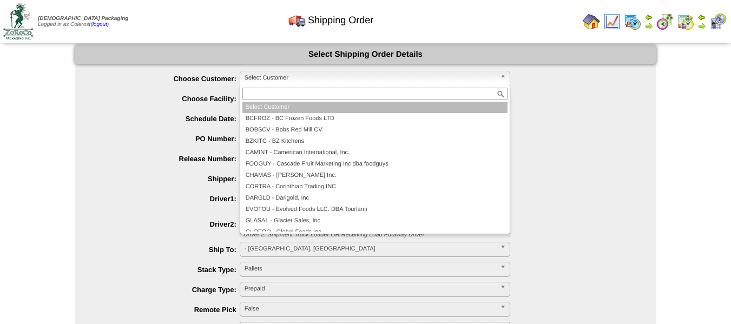
click at [293, 83] on span "Select Customer" at bounding box center [370, 77] width 251 height 13
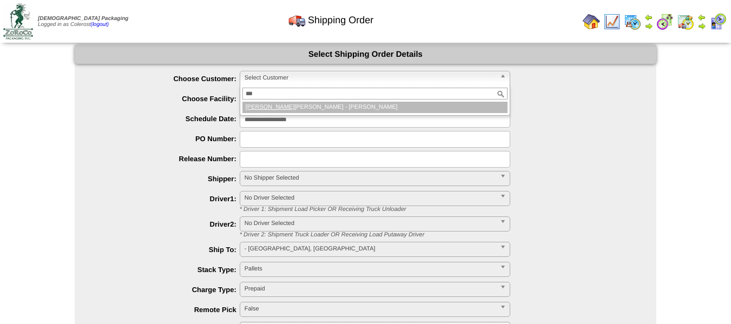
type input "****"
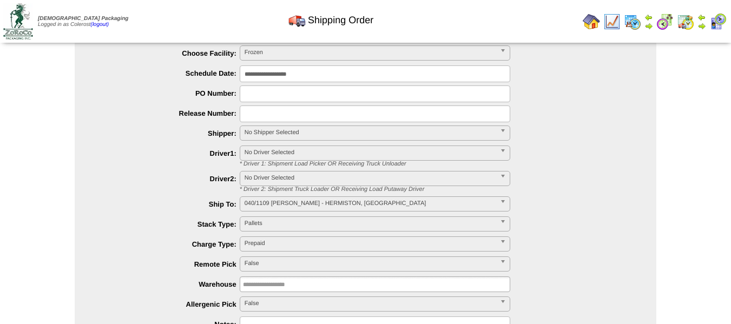
scroll to position [159, 0]
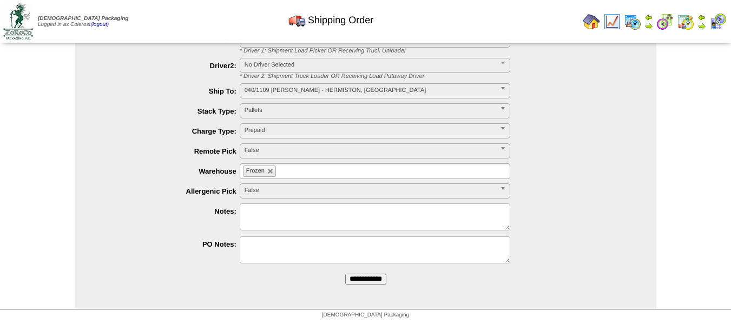
drag, startPoint x: 354, startPoint y: 275, endPoint x: 404, endPoint y: 61, distance: 220.1
click at [355, 275] on input "**********" at bounding box center [365, 279] width 41 height 11
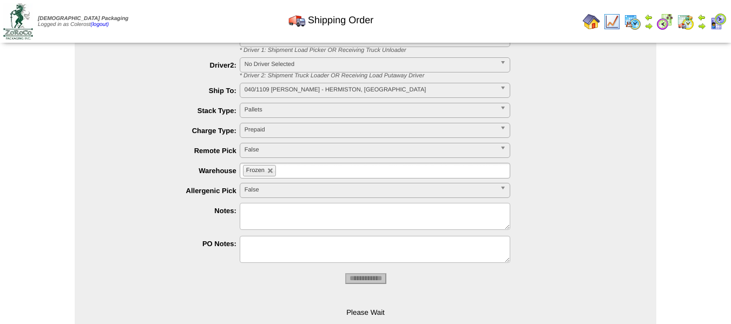
scroll to position [0, 0]
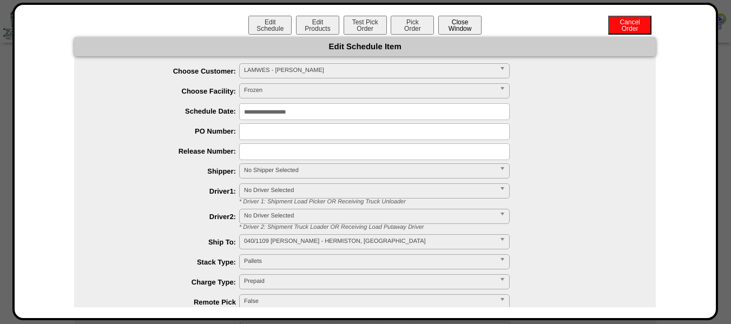
click at [468, 27] on button "Close Window" at bounding box center [460, 25] width 43 height 19
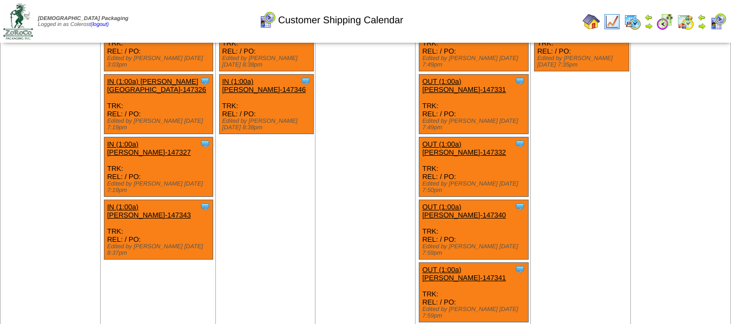
scroll to position [108, 0]
